Goal: Transaction & Acquisition: Purchase product/service

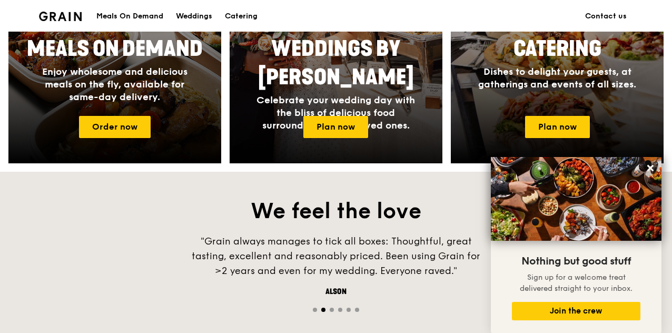
scroll to position [497, 0]
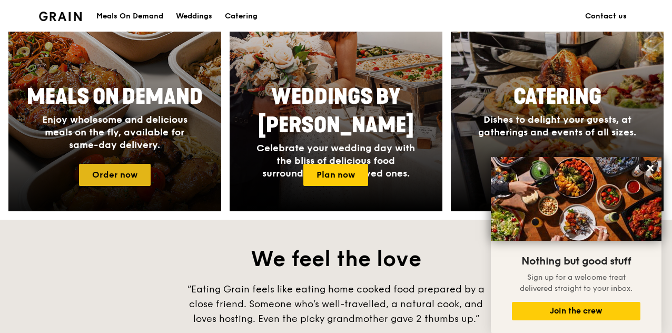
click at [122, 169] on link "Order now" at bounding box center [115, 175] width 72 height 22
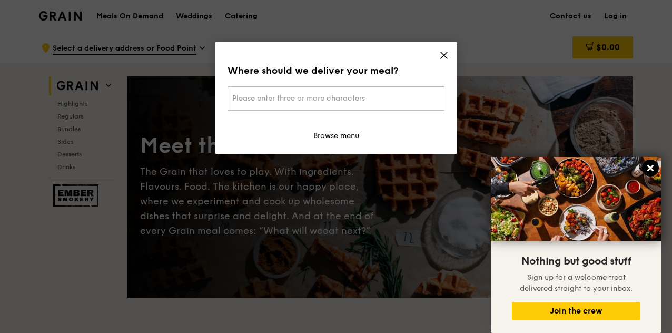
click at [654, 170] on icon at bounding box center [650, 167] width 9 height 9
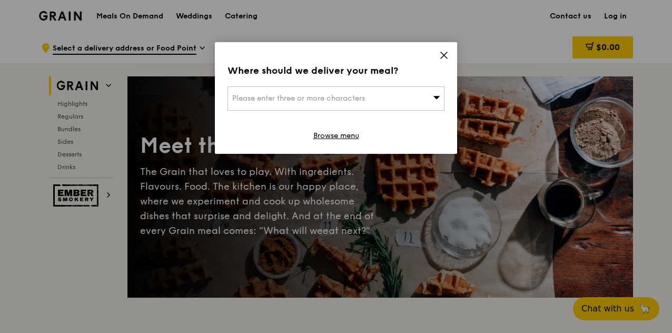
drag, startPoint x: 438, startPoint y: 100, endPoint x: 448, endPoint y: 99, distance: 9.5
click at [445, 99] on div "Please enter three or more characters" at bounding box center [336, 98] width 217 height 24
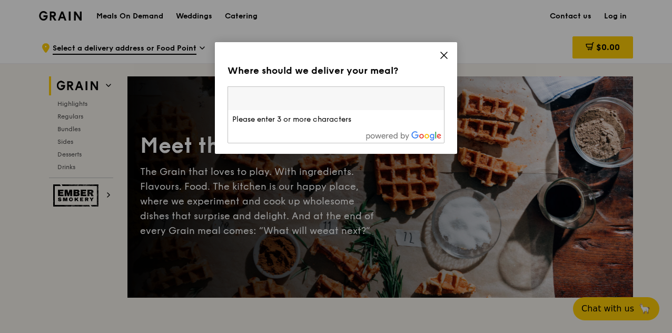
click at [353, 97] on input "search" at bounding box center [336, 98] width 216 height 23
drag, startPoint x: 444, startPoint y: 66, endPoint x: 444, endPoint y: 59, distance: 6.8
click at [443, 62] on div "Where should we deliver your meal? Please enter three or more characters Please…" at bounding box center [336, 98] width 242 height 112
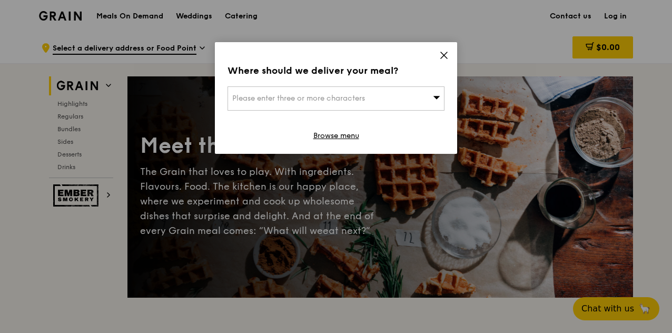
click at [447, 52] on icon at bounding box center [444, 55] width 6 height 6
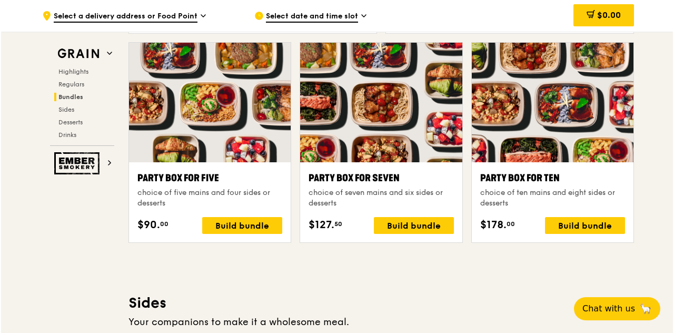
scroll to position [2082, 0]
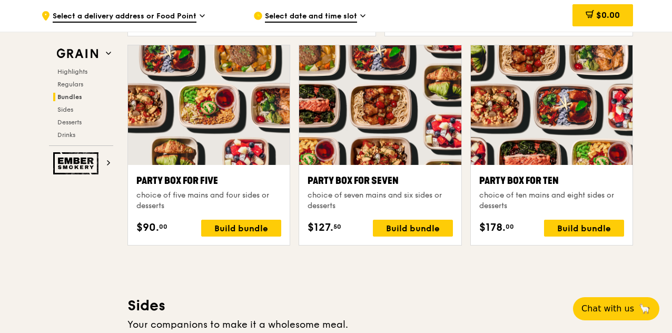
click at [523, 151] on div at bounding box center [552, 105] width 162 height 120
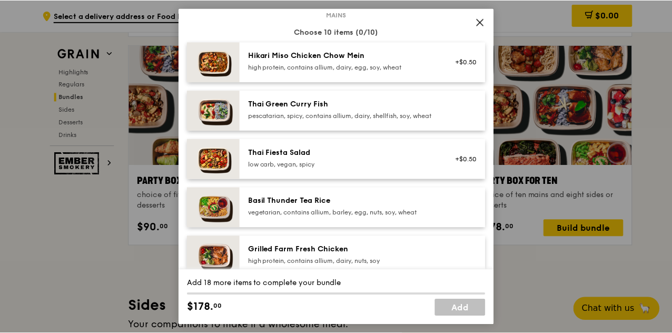
scroll to position [117, 0]
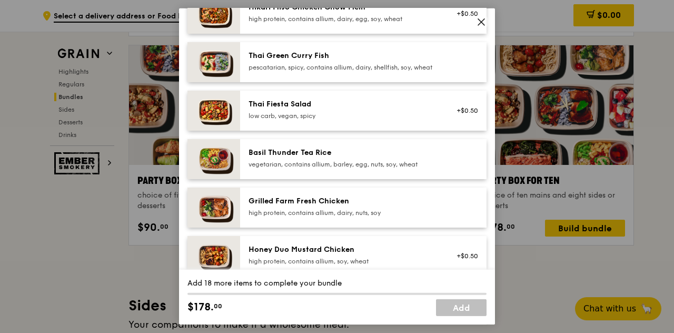
click at [485, 17] on icon at bounding box center [481, 21] width 9 height 9
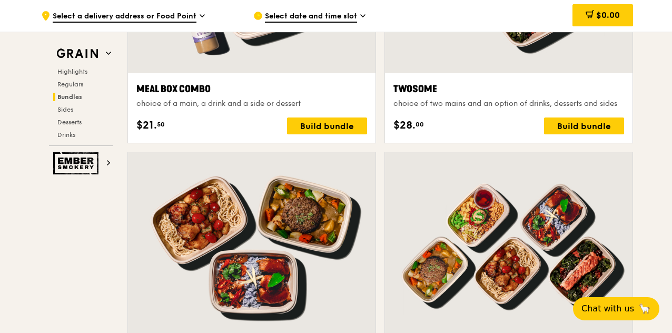
scroll to position [1446, 0]
